Goal: Consume media (video, audio)

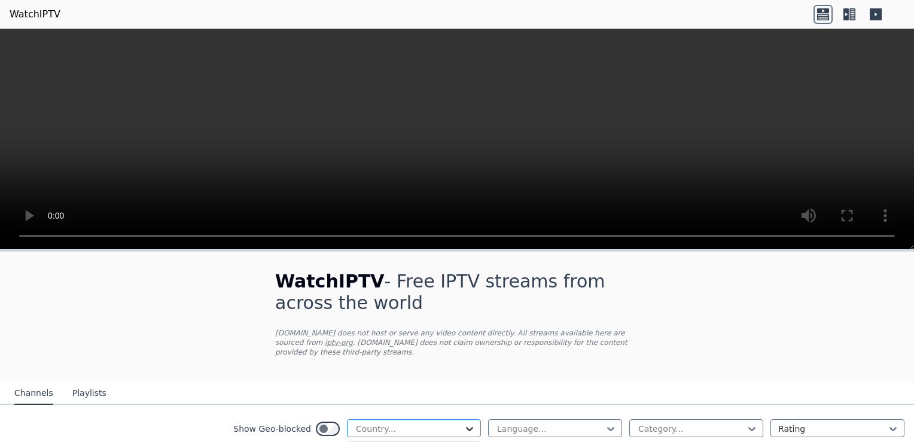
click at [464, 422] on icon at bounding box center [470, 428] width 12 height 12
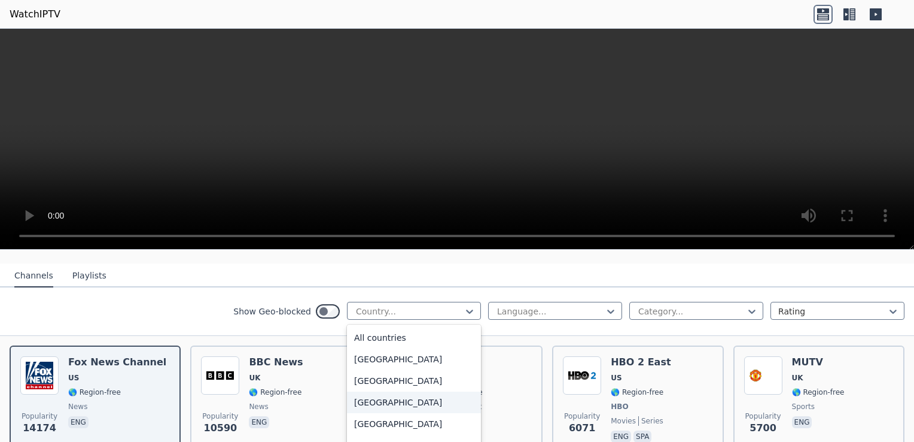
scroll to position [120, 0]
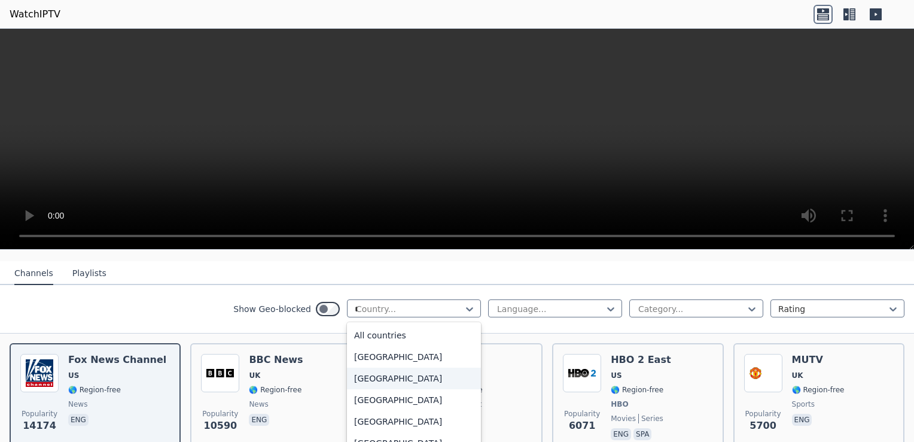
type input "**"
click at [384, 333] on div "[GEOGRAPHIC_DATA]" at bounding box center [414, 335] width 134 height 22
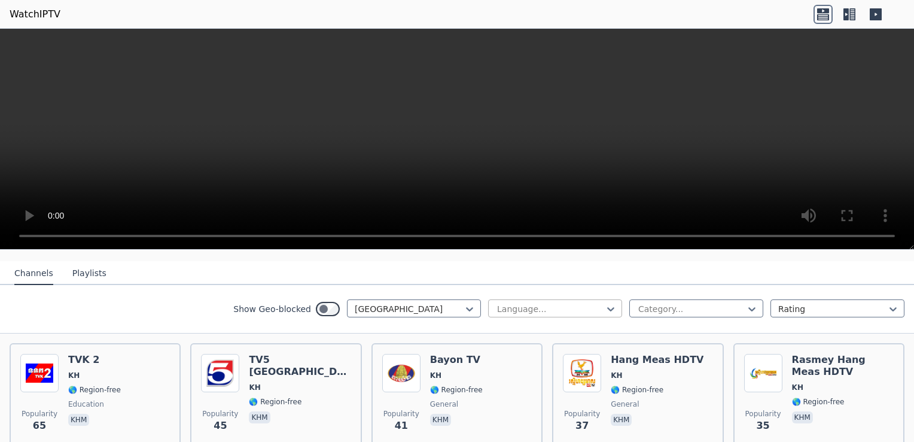
click at [595, 303] on div at bounding box center [550, 309] width 109 height 12
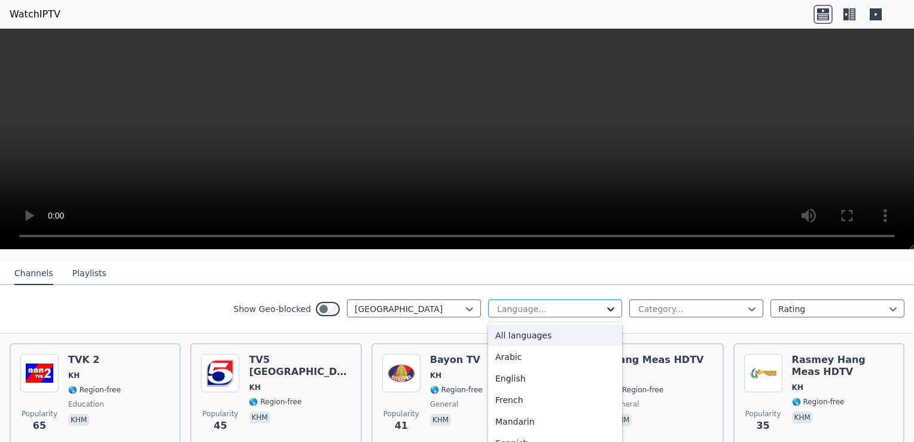
click at [605, 303] on icon at bounding box center [611, 309] width 12 height 12
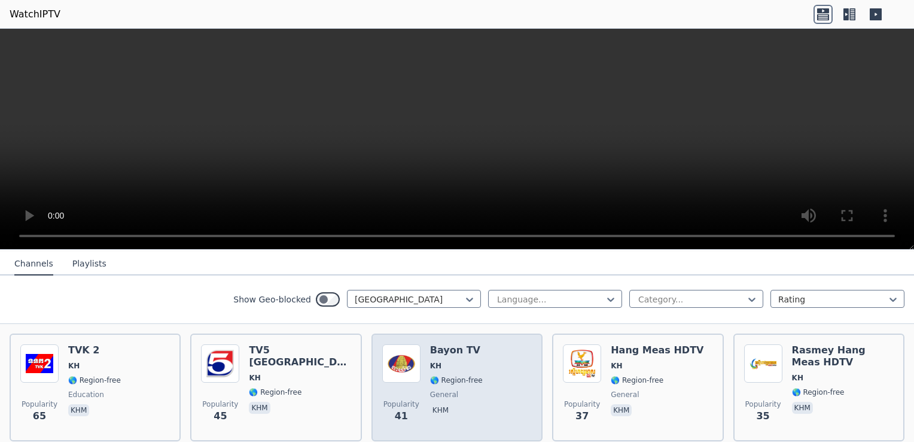
scroll to position [102, 0]
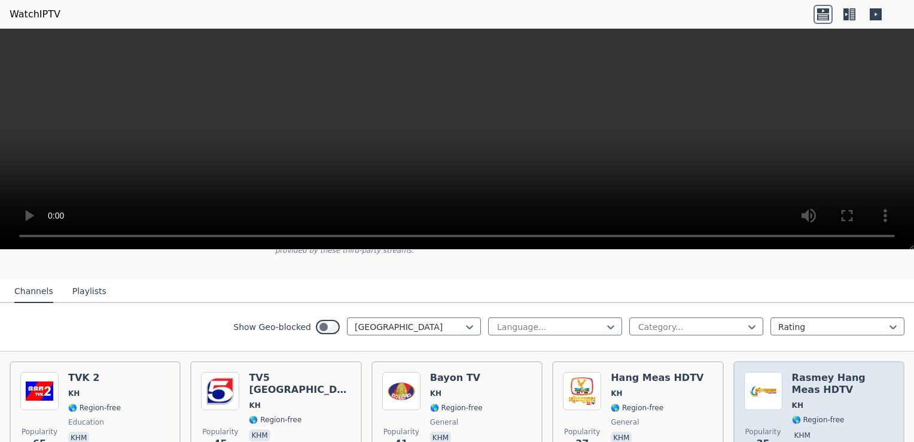
click at [771, 377] on img at bounding box center [763, 391] width 38 height 38
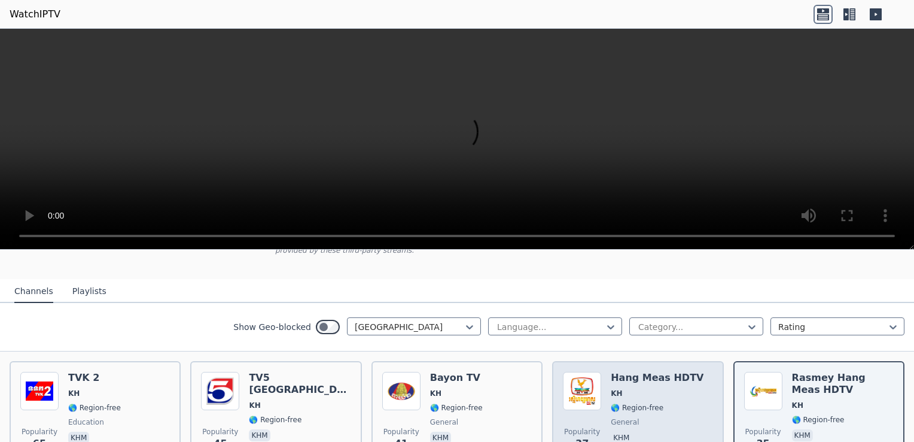
click at [611, 388] on span "KH" at bounding box center [616, 393] width 11 height 10
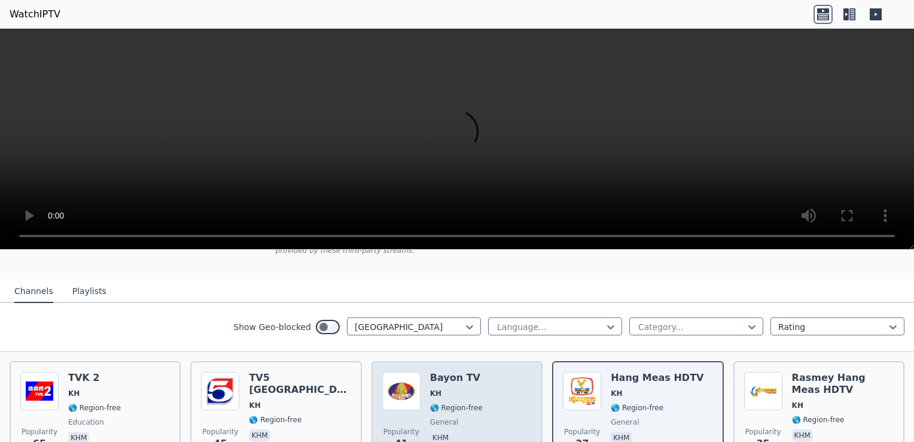
click at [414, 382] on img at bounding box center [401, 391] width 38 height 38
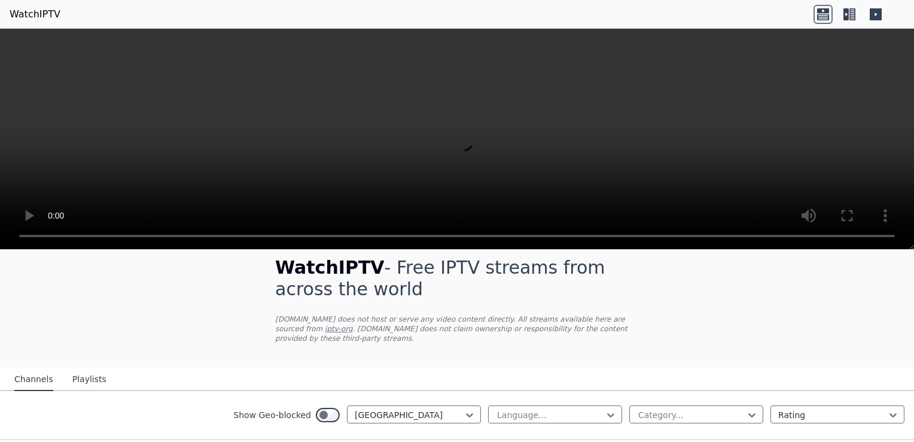
scroll to position [0, 0]
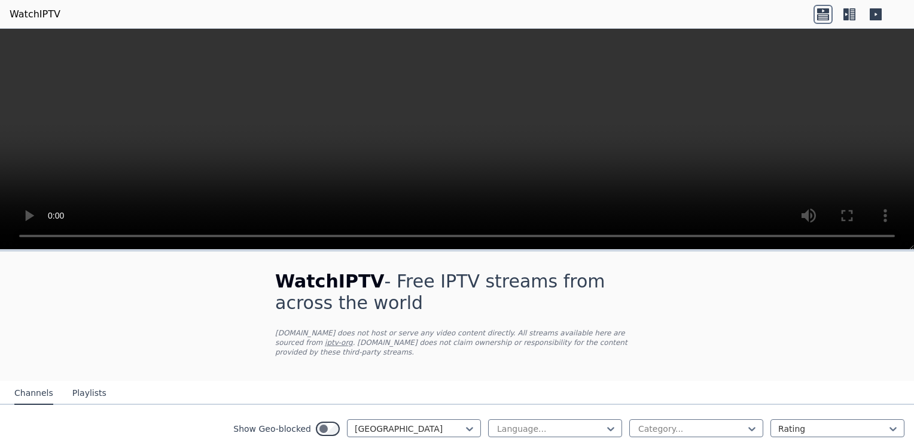
click at [91, 382] on button "Playlists" at bounding box center [89, 393] width 34 height 23
